Goal: Task Accomplishment & Management: Use online tool/utility

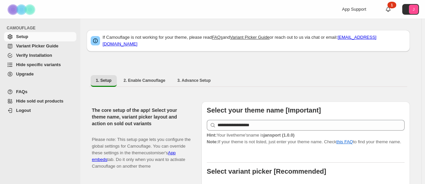
click at [49, 47] on span "Variant Picker Guide" at bounding box center [37, 46] width 42 height 5
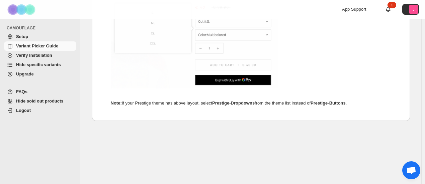
scroll to position [459, 0]
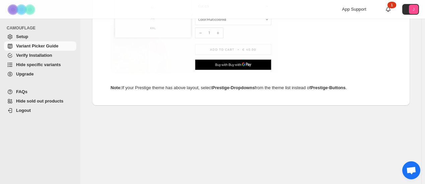
click at [48, 66] on span "Hide specific variants" at bounding box center [38, 64] width 45 height 5
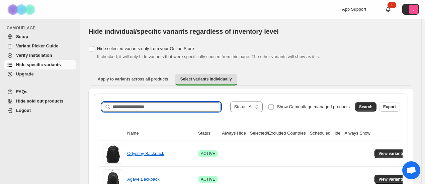
click at [176, 110] on input "Search product name" at bounding box center [166, 106] width 108 height 9
click at [372, 108] on span "Search" at bounding box center [365, 106] width 13 height 5
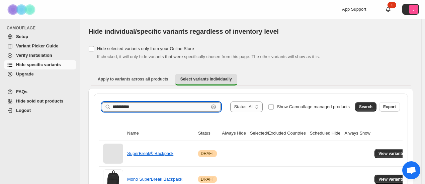
drag, startPoint x: 179, startPoint y: 103, endPoint x: 123, endPoint y: 105, distance: 56.3
click at [123, 105] on input "**********" at bounding box center [160, 106] width 96 height 9
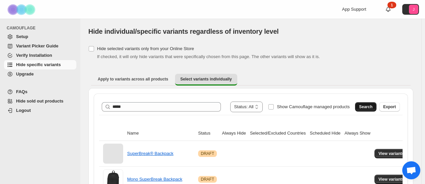
click at [372, 102] on button "Search" at bounding box center [365, 106] width 21 height 9
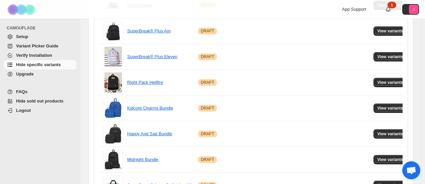
scroll to position [500, 0]
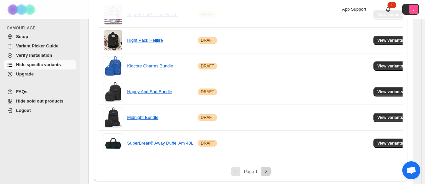
click at [266, 167] on button "Next" at bounding box center [265, 171] width 9 height 9
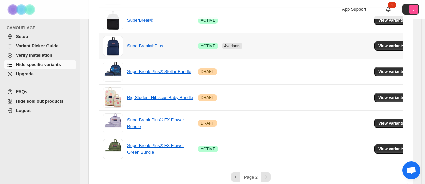
scroll to position [435, 0]
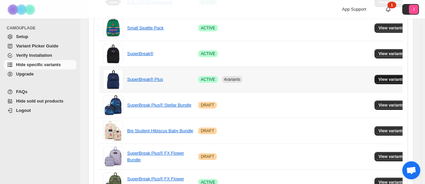
click at [379, 77] on span "View variants" at bounding box center [392, 79] width 26 height 5
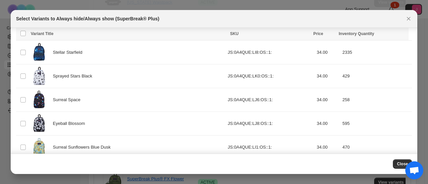
scroll to position [533, 0]
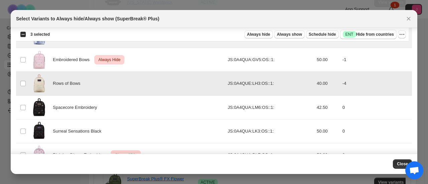
scroll to position [834, 0]
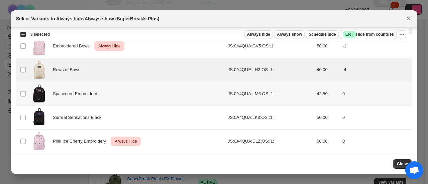
click at [26, 87] on td "Select product variant" at bounding box center [22, 94] width 13 height 24
click at [24, 109] on td "Select product variant" at bounding box center [22, 118] width 13 height 24
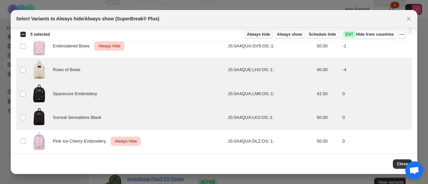
click at [266, 35] on span "Always hide" at bounding box center [258, 34] width 23 height 5
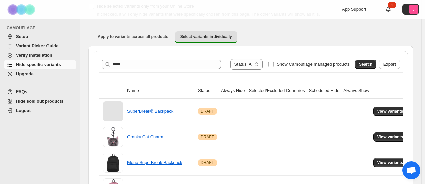
scroll to position [0, 0]
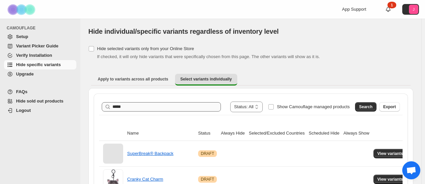
drag, startPoint x: 140, startPoint y: 112, endPoint x: 133, endPoint y: 110, distance: 7.1
click at [133, 110] on div "**********" at bounding box center [251, 107] width 304 height 16
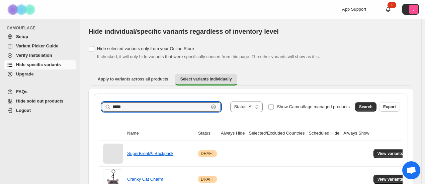
drag, startPoint x: 108, startPoint y: 110, endPoint x: 95, endPoint y: 111, distance: 13.5
click at [368, 106] on span "Search" at bounding box center [365, 106] width 13 height 5
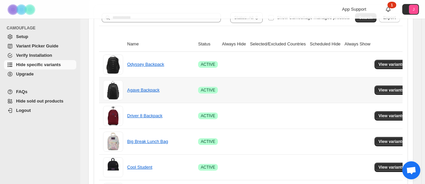
scroll to position [134, 0]
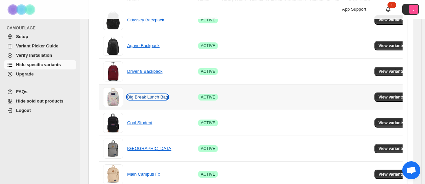
click at [155, 97] on link "Big Break Lunch Bag" at bounding box center [147, 97] width 41 height 5
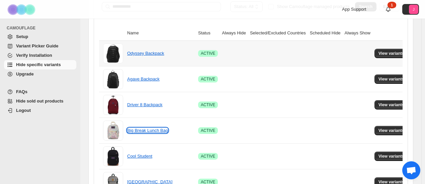
scroll to position [167, 0]
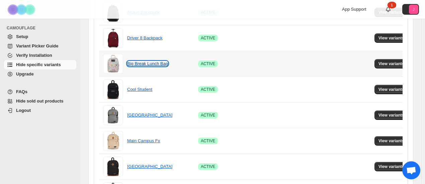
click at [139, 63] on link "Big Break Lunch Bag" at bounding box center [147, 63] width 41 height 5
click at [398, 64] on span "View variants" at bounding box center [392, 63] width 26 height 5
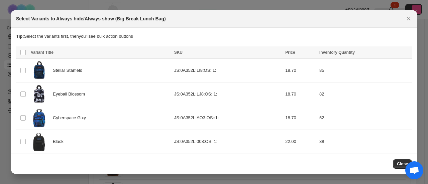
click at [21, 134] on tbody "Select product variant Stellar Starfield JS:0A352L:LI8:OS::1: 18.70 85 Select p…" at bounding box center [214, 142] width 396 height 166
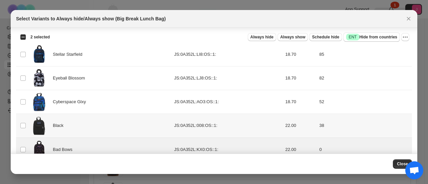
scroll to position [0, 0]
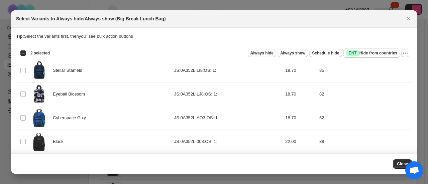
click at [266, 55] on span "Always hide" at bounding box center [262, 53] width 23 height 5
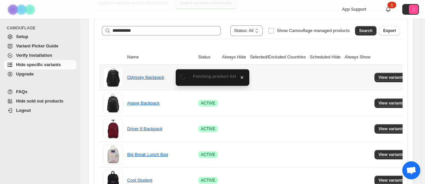
scroll to position [167, 0]
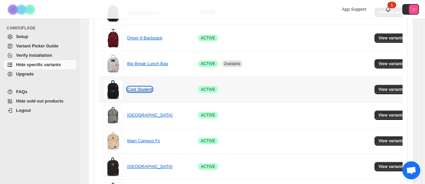
click at [132, 87] on link "Cool Student" at bounding box center [139, 89] width 25 height 5
click at [383, 92] on button "View variants" at bounding box center [392, 89] width 34 height 9
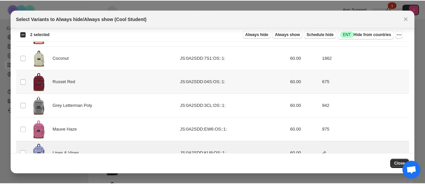
scroll to position [265, 0]
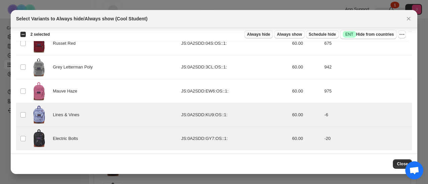
click at [270, 33] on span "Always hide" at bounding box center [258, 34] width 23 height 5
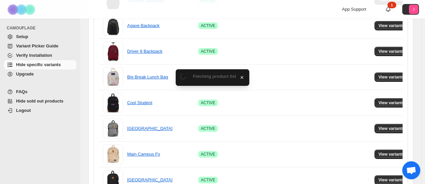
scroll to position [167, 0]
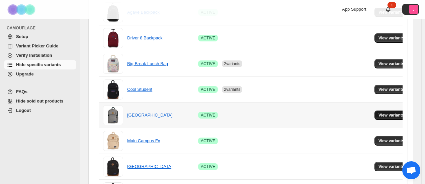
click at [384, 113] on span "View variants" at bounding box center [392, 115] width 26 height 5
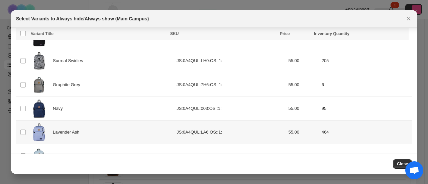
scroll to position [94, 0]
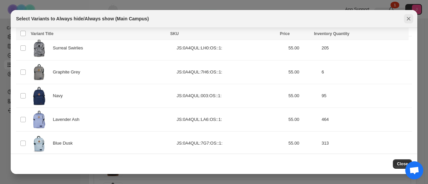
click at [408, 21] on icon "Close" at bounding box center [409, 18] width 7 height 7
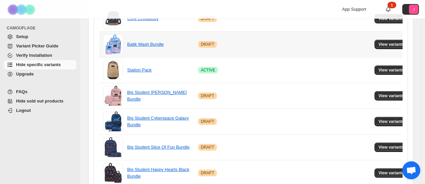
scroll to position [402, 0]
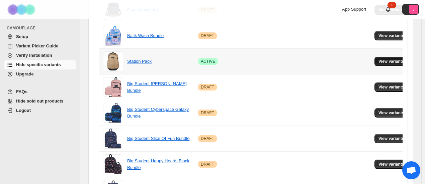
click at [384, 59] on span "View variants" at bounding box center [392, 61] width 26 height 5
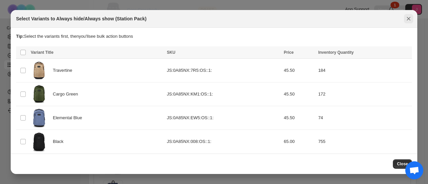
click at [409, 18] on icon "Close" at bounding box center [409, 18] width 7 height 7
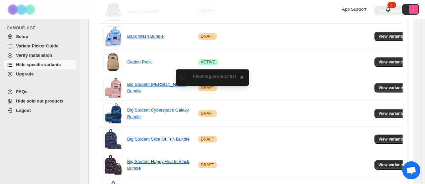
scroll to position [500, 0]
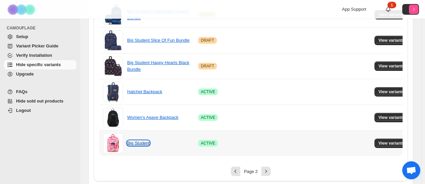
click at [136, 141] on link "Big Student" at bounding box center [138, 143] width 22 height 5
click at [379, 141] on span "View variants" at bounding box center [392, 143] width 26 height 5
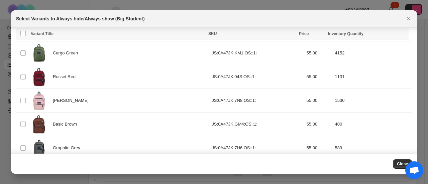
scroll to position [309, 0]
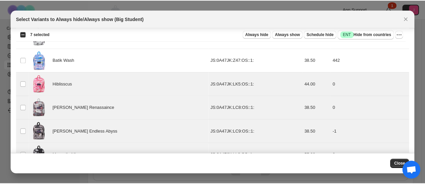
scroll to position [524, 0]
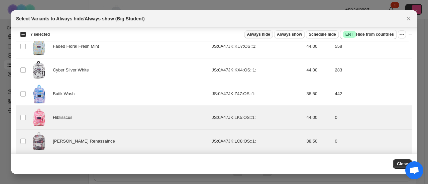
click at [259, 34] on span "Always hide" at bounding box center [258, 34] width 23 height 5
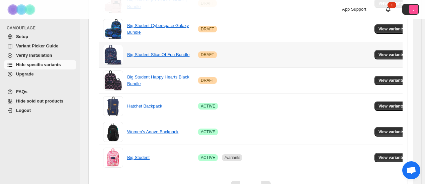
scroll to position [500, 0]
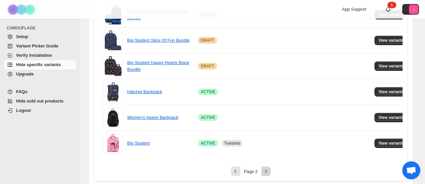
click at [269, 172] on icon "Next" at bounding box center [266, 171] width 7 height 7
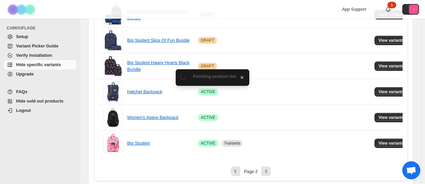
scroll to position [64, 0]
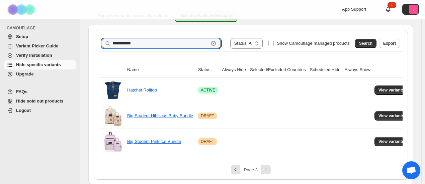
drag, startPoint x: 148, startPoint y: 45, endPoint x: 87, endPoint y: 44, distance: 60.9
click at [87, 44] on div "**********" at bounding box center [250, 70] width 341 height 230
click at [367, 45] on span "Search" at bounding box center [365, 43] width 13 height 5
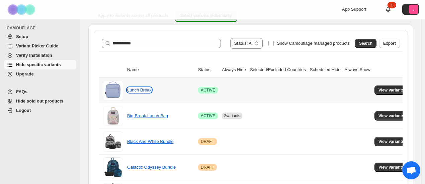
click at [134, 88] on link "Lunch Break" at bounding box center [139, 90] width 24 height 5
click at [383, 86] on button "View variants" at bounding box center [392, 90] width 34 height 9
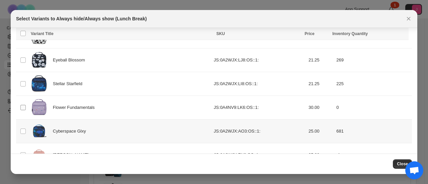
scroll to position [147, 0]
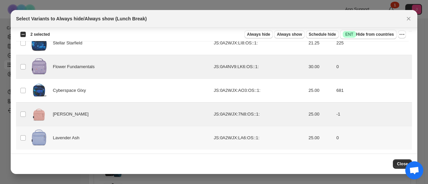
click at [26, 134] on td "Select product variant" at bounding box center [22, 139] width 13 height 24
click at [255, 32] on span "Always hide" at bounding box center [258, 34] width 23 height 5
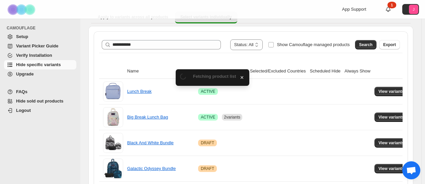
scroll to position [64, 0]
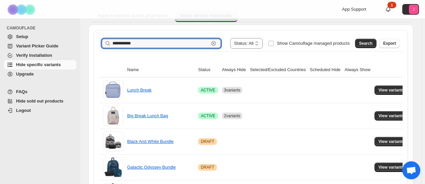
drag, startPoint x: 130, startPoint y: 45, endPoint x: 86, endPoint y: 45, distance: 43.8
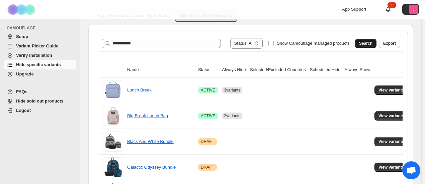
click at [365, 41] on span "Search" at bounding box center [365, 43] width 13 height 5
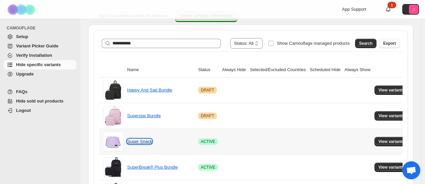
click at [143, 143] on link "Super Snack" at bounding box center [139, 141] width 25 height 5
click at [375, 140] on button "View variants" at bounding box center [392, 141] width 34 height 9
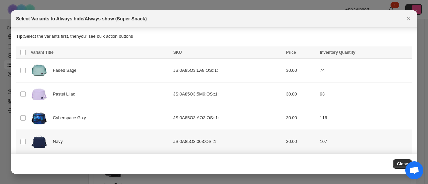
scroll to position [48, 0]
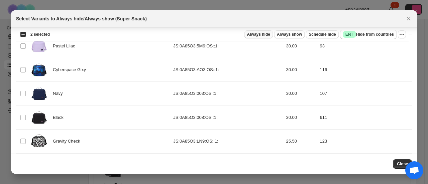
click at [265, 34] on span "Always hide" at bounding box center [258, 34] width 23 height 5
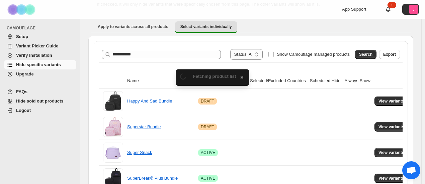
scroll to position [64, 0]
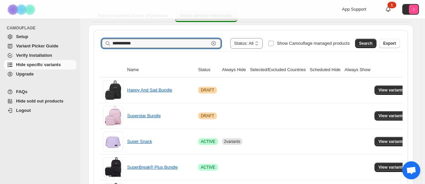
drag, startPoint x: 151, startPoint y: 43, endPoint x: 57, endPoint y: 38, distance: 94.1
click at [57, 38] on div "**********" at bounding box center [212, 112] width 425 height 352
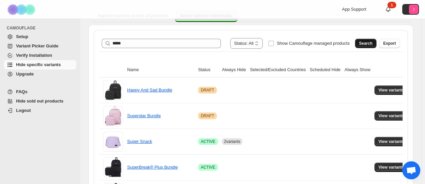
click at [372, 44] on span "Search" at bounding box center [365, 43] width 13 height 5
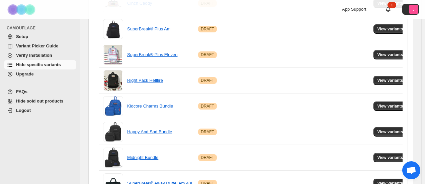
scroll to position [500, 0]
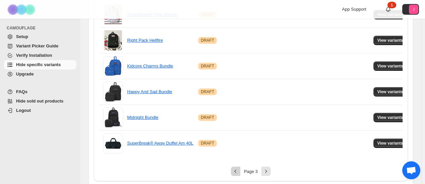
click at [236, 170] on icon "Previous" at bounding box center [235, 171] width 7 height 7
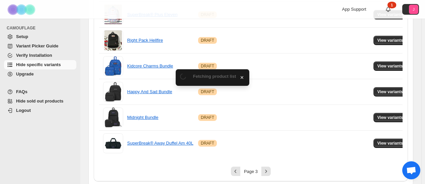
scroll to position [0, 0]
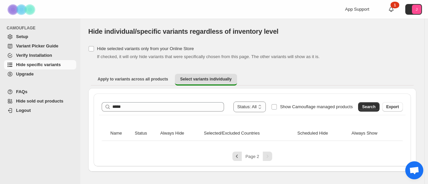
click at [364, 102] on div "Search Export" at bounding box center [380, 105] width 48 height 13
click at [365, 105] on span "Search" at bounding box center [369, 106] width 13 height 5
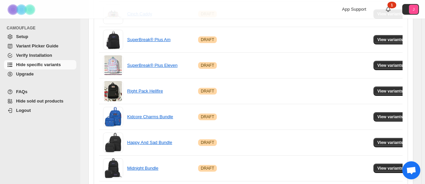
scroll to position [500, 0]
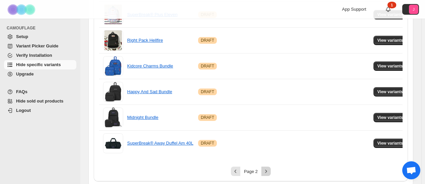
click at [263, 169] on button "Next" at bounding box center [265, 171] width 9 height 9
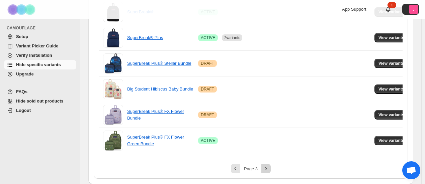
scroll to position [474, 0]
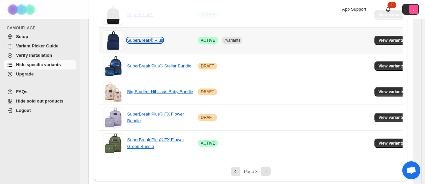
click at [157, 38] on link "SuperBreak® Plus" at bounding box center [145, 40] width 36 height 5
click at [381, 38] on span "View variants" at bounding box center [392, 40] width 26 height 5
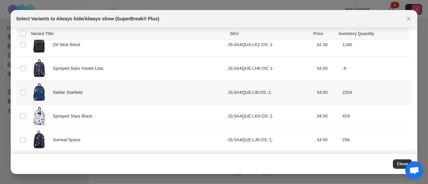
scroll to position [469, 0]
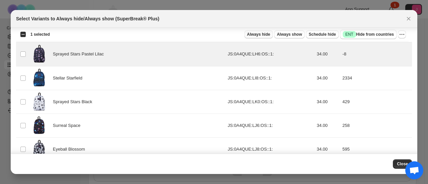
click at [260, 35] on span "Always hide" at bounding box center [258, 34] width 23 height 5
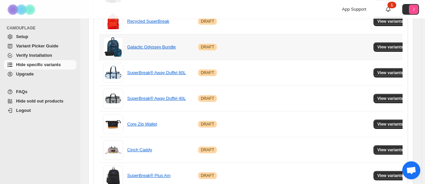
scroll to position [0, 0]
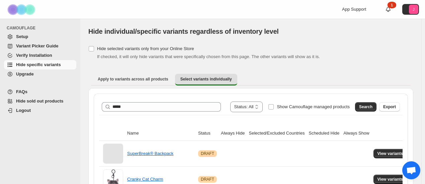
drag, startPoint x: 138, startPoint y: 113, endPoint x: 102, endPoint y: 110, distance: 35.9
click at [102, 110] on div "**********" at bounding box center [251, 107] width 304 height 16
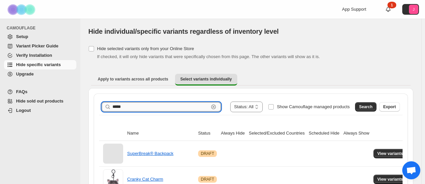
drag, startPoint x: 161, startPoint y: 110, endPoint x: 129, endPoint y: 109, distance: 32.8
click at [129, 109] on input "*****" at bounding box center [160, 106] width 96 height 9
type input "*"
click at [369, 105] on span "Search" at bounding box center [365, 106] width 13 height 5
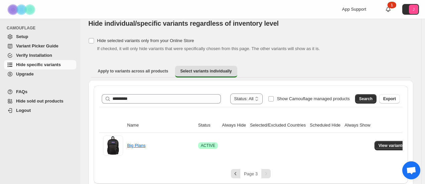
scroll to position [12, 0]
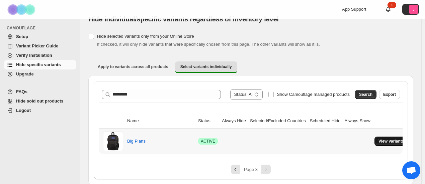
click at [381, 142] on span "View variants" at bounding box center [392, 141] width 26 height 5
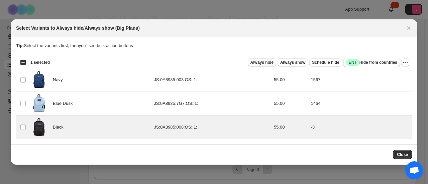
click at [270, 65] on span "Always hide" at bounding box center [262, 62] width 23 height 5
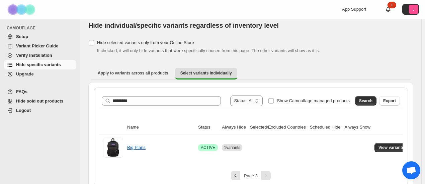
scroll to position [0, 0]
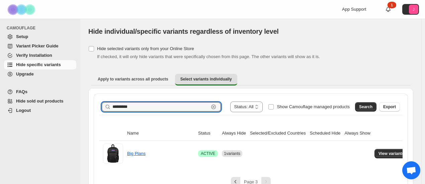
drag, startPoint x: 137, startPoint y: 108, endPoint x: 87, endPoint y: 110, distance: 50.2
click at [89, 109] on div "**********" at bounding box center [250, 142] width 325 height 109
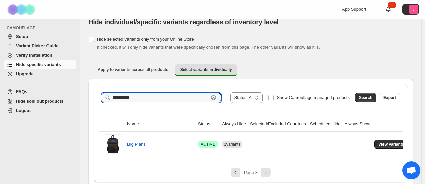
scroll to position [12, 0]
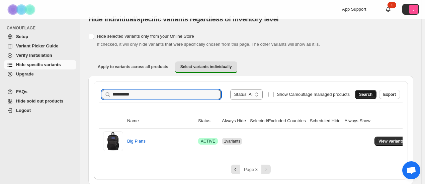
click at [370, 91] on button "Search" at bounding box center [365, 94] width 21 height 9
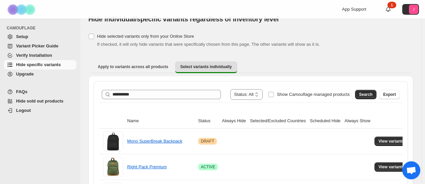
scroll to position [113, 0]
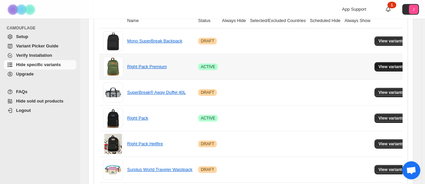
click at [400, 66] on button "View variants" at bounding box center [392, 66] width 34 height 9
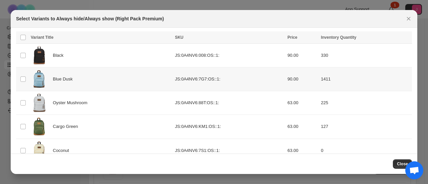
scroll to position [28, 0]
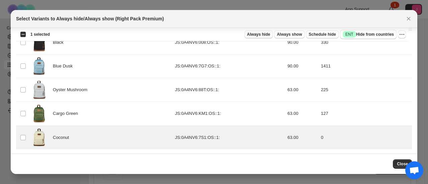
click at [269, 36] on span "Always hide" at bounding box center [258, 34] width 23 height 5
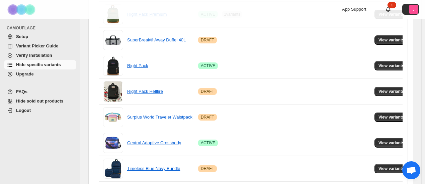
scroll to position [180, 0]
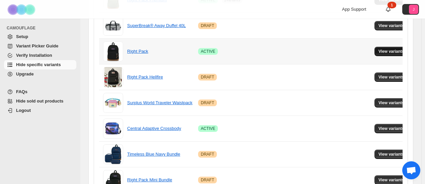
click at [379, 49] on span "View variants" at bounding box center [392, 51] width 26 height 5
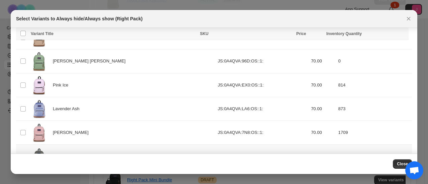
scroll to position [243, 0]
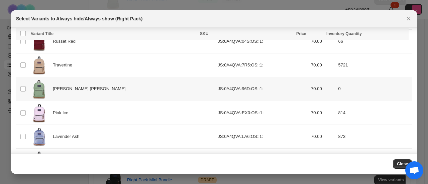
click at [23, 91] on td "Select product variant" at bounding box center [22, 89] width 13 height 24
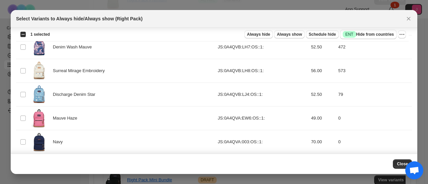
scroll to position [526, 0]
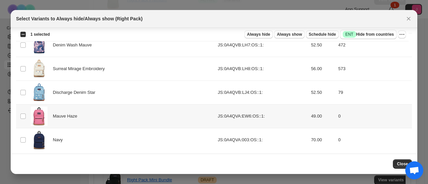
click at [23, 110] on td "Select product variant" at bounding box center [22, 117] width 13 height 24
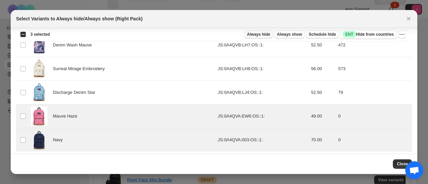
click at [267, 37] on span "Always hide" at bounding box center [258, 34] width 23 height 5
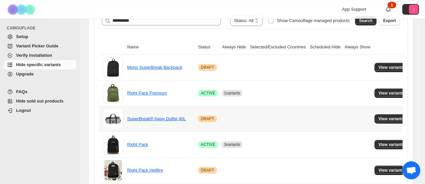
scroll to position [79, 0]
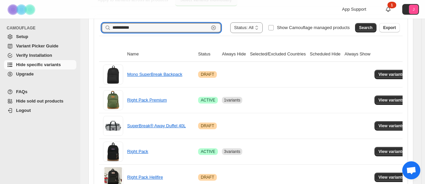
drag, startPoint x: 135, startPoint y: 32, endPoint x: 70, endPoint y: 24, distance: 65.1
click at [372, 29] on span "Search" at bounding box center [365, 27] width 13 height 5
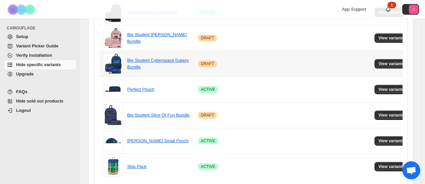
scroll to position [247, 0]
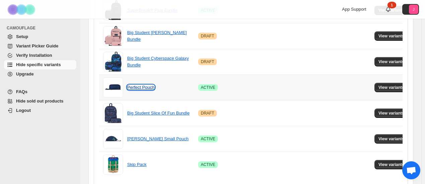
click at [149, 87] on link "Perfect Pouch" at bounding box center [140, 87] width 27 height 5
click at [375, 88] on button "View variants" at bounding box center [392, 87] width 34 height 9
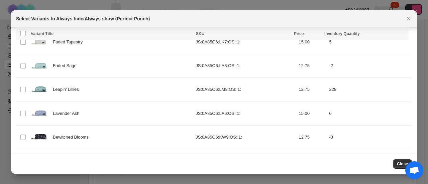
scroll to position [265, 0]
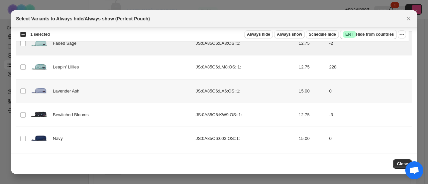
click at [20, 90] on td "Select product variant" at bounding box center [22, 91] width 13 height 24
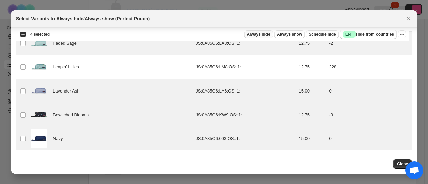
click at [260, 33] on span "Always hide" at bounding box center [258, 34] width 23 height 5
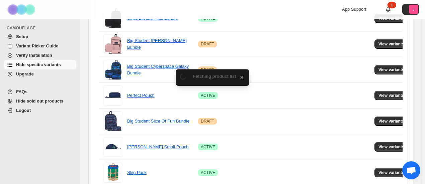
scroll to position [247, 0]
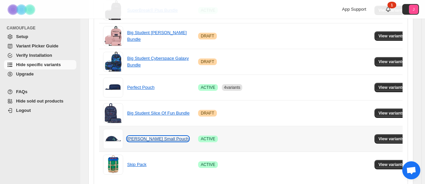
click at [149, 137] on link "[PERSON_NAME] Small Pouch" at bounding box center [158, 139] width 62 height 5
click at [379, 138] on span "View variants" at bounding box center [392, 139] width 26 height 5
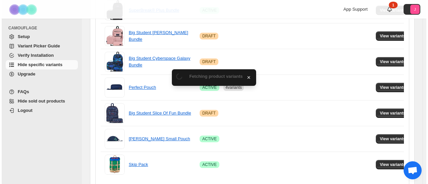
scroll to position [0, 0]
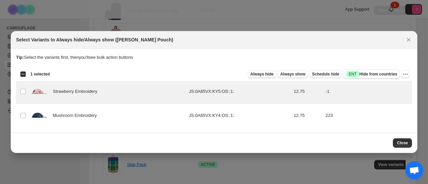
click at [267, 74] on span "Always hide" at bounding box center [262, 74] width 23 height 5
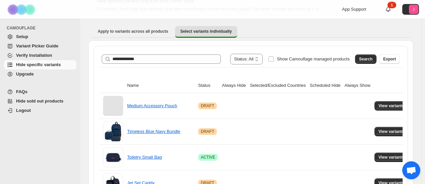
scroll to position [1, 0]
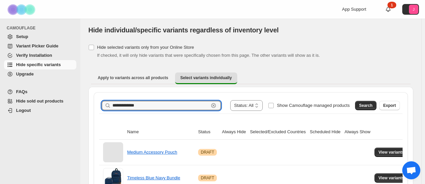
drag, startPoint x: 148, startPoint y: 106, endPoint x: 67, endPoint y: 105, distance: 81.0
click at [377, 109] on button "Search" at bounding box center [365, 105] width 21 height 9
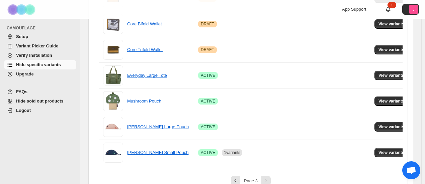
scroll to position [346, 0]
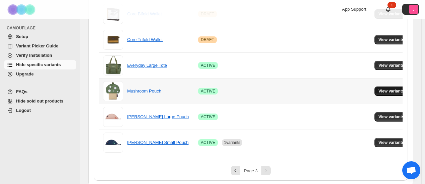
click at [379, 89] on span "View variants" at bounding box center [392, 91] width 26 height 5
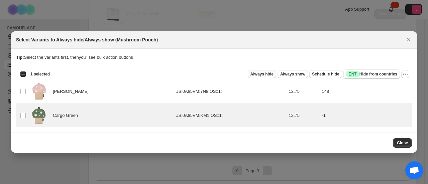
click at [274, 75] on span "Always hide" at bounding box center [262, 74] width 23 height 5
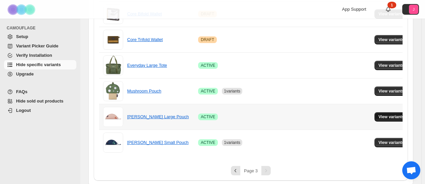
click at [390, 117] on span "View variants" at bounding box center [392, 116] width 26 height 5
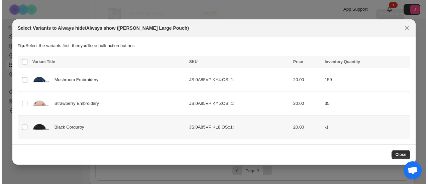
scroll to position [0, 0]
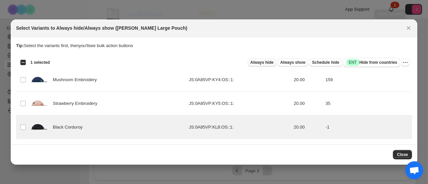
click at [267, 64] on span "Always hide" at bounding box center [262, 62] width 23 height 5
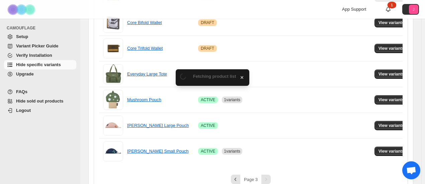
scroll to position [346, 0]
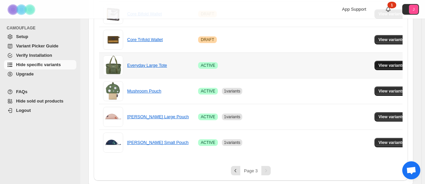
click at [384, 63] on span "View variants" at bounding box center [392, 65] width 26 height 5
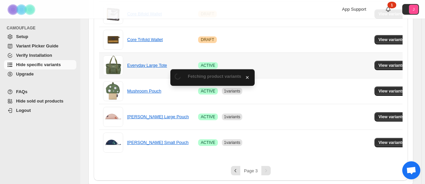
scroll to position [0, 0]
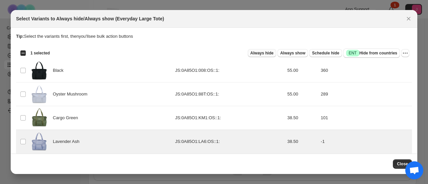
click at [268, 55] on span "Always hide" at bounding box center [262, 53] width 23 height 5
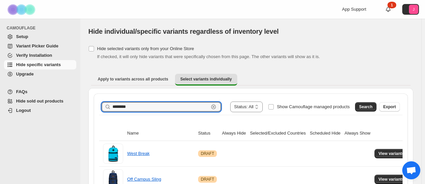
drag, startPoint x: 147, startPoint y: 110, endPoint x: 48, endPoint y: 119, distance: 99.5
type input "**********"
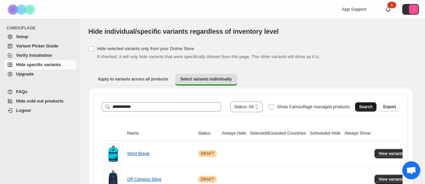
click at [373, 105] on span "Search" at bounding box center [365, 106] width 13 height 5
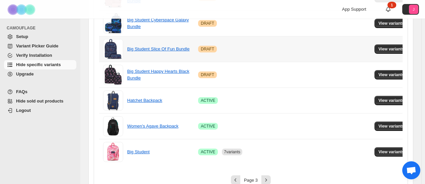
scroll to position [500, 0]
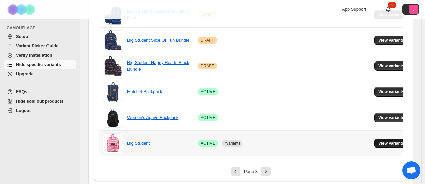
click at [402, 140] on button "View variants" at bounding box center [392, 143] width 34 height 9
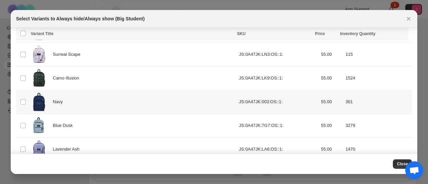
scroll to position [692, 0]
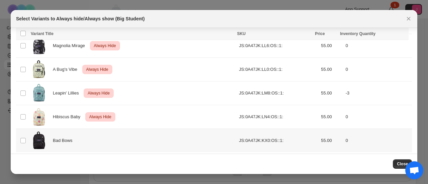
click at [19, 135] on td "Select product variant" at bounding box center [22, 141] width 13 height 24
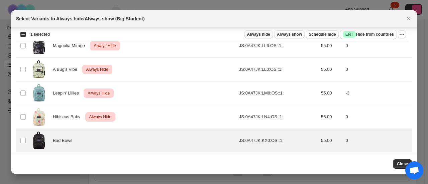
click at [265, 34] on span "Always hide" at bounding box center [258, 34] width 23 height 5
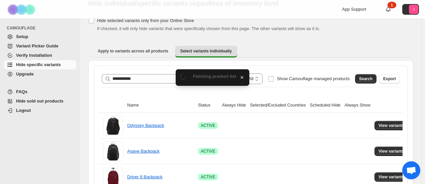
scroll to position [500, 0]
